Goal: Navigation & Orientation: Find specific page/section

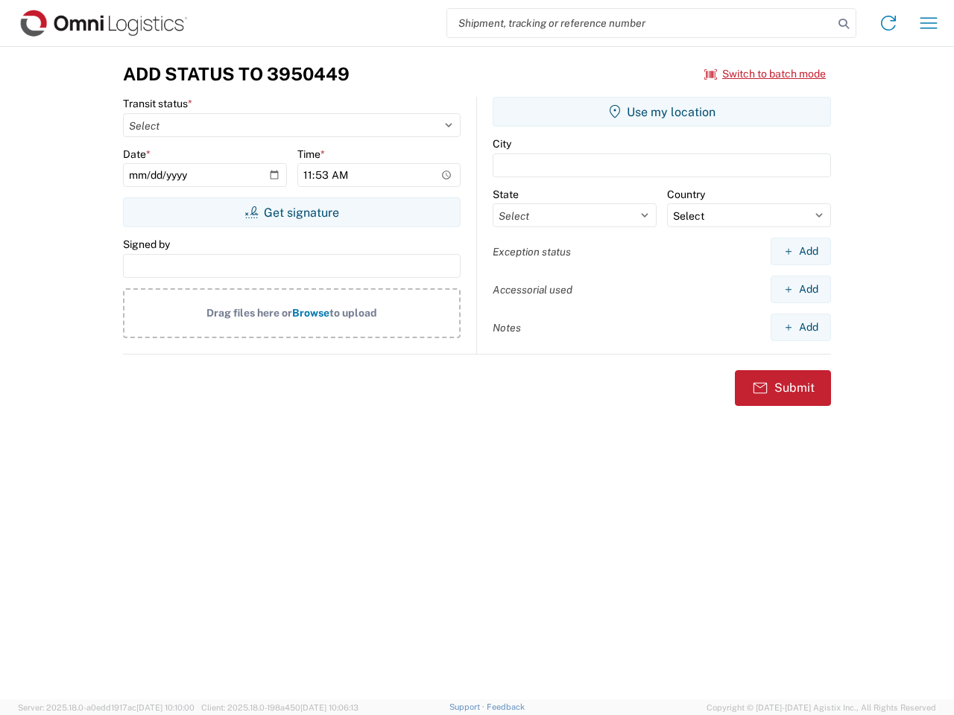
click at [640, 23] on input "search" at bounding box center [640, 23] width 386 height 28
click at [844, 24] on icon at bounding box center [843, 23] width 21 height 21
click at [888, 23] on icon at bounding box center [888, 23] width 24 height 24
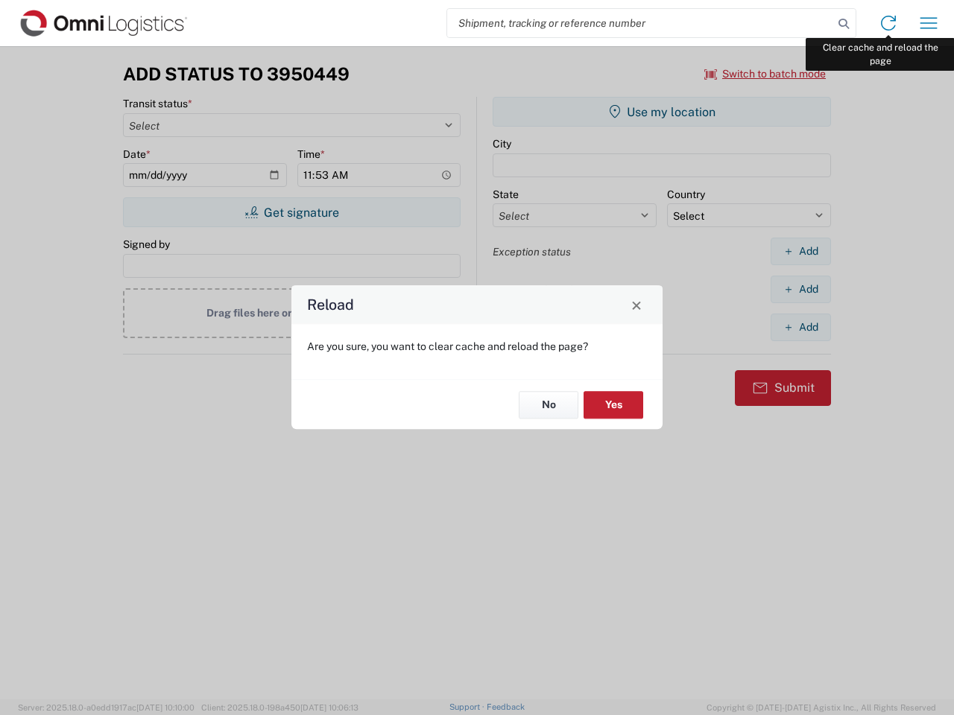
click at [928, 23] on div "Reload Are you sure, you want to clear cache and reload the page? No Yes" at bounding box center [477, 357] width 954 height 715
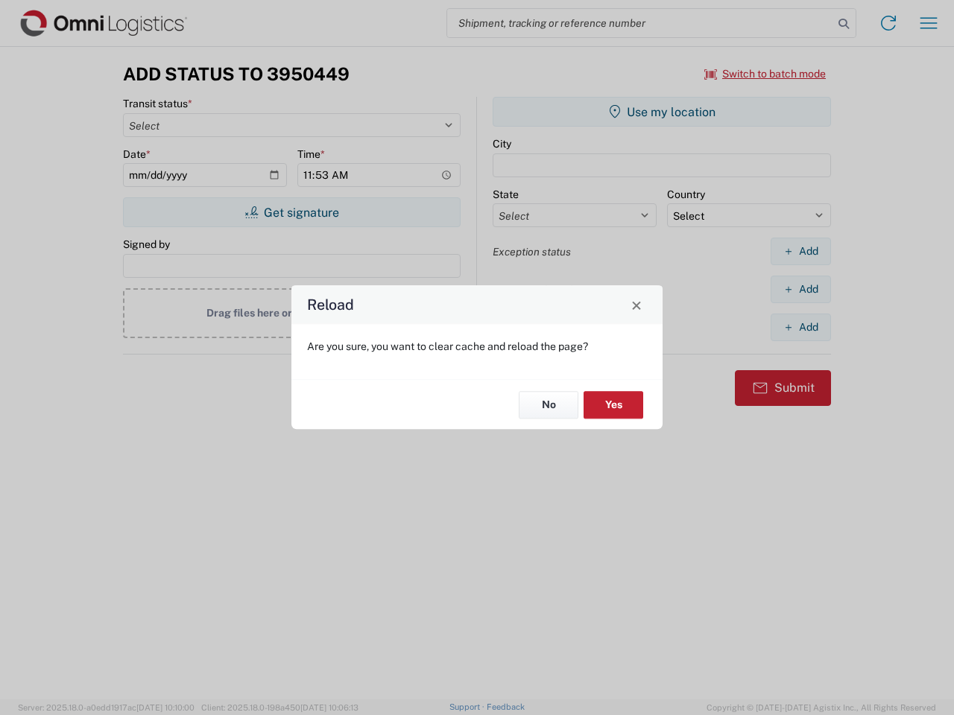
click at [765, 74] on div "Reload Are you sure, you want to clear cache and reload the page? No Yes" at bounding box center [477, 357] width 954 height 715
click at [291, 212] on div "Reload Are you sure, you want to clear cache and reload the page? No Yes" at bounding box center [477, 357] width 954 height 715
click at [662, 112] on div "Reload Are you sure, you want to clear cache and reload the page? No Yes" at bounding box center [477, 357] width 954 height 715
click at [800, 251] on div "Reload Are you sure, you want to clear cache and reload the page? No Yes" at bounding box center [477, 357] width 954 height 715
click at [800, 289] on div "Reload Are you sure, you want to clear cache and reload the page? No Yes" at bounding box center [477, 357] width 954 height 715
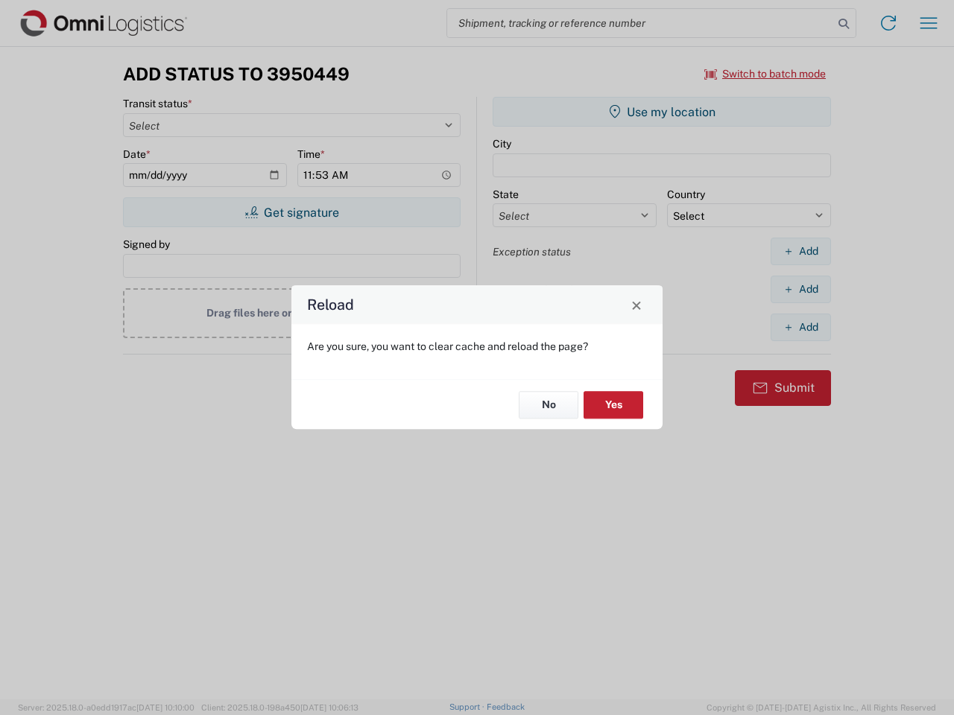
click at [800, 327] on div "Reload Are you sure, you want to clear cache and reload the page? No Yes" at bounding box center [477, 357] width 954 height 715
